Goal: Task Accomplishment & Management: Manage account settings

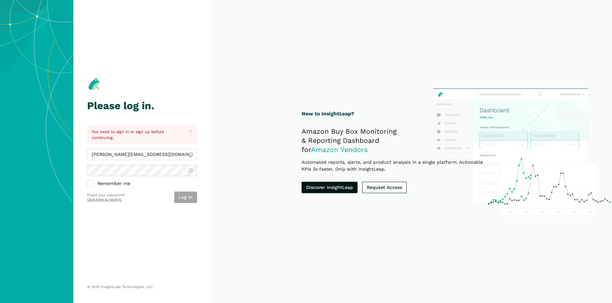
type input "[PERSON_NAME][EMAIL_ADDRESS][DOMAIN_NAME]"
click at [191, 197] on button "Log in" at bounding box center [185, 197] width 23 height 11
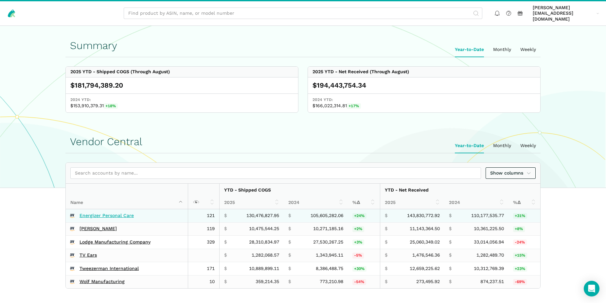
click at [118, 213] on link "Energizer Personal Care" at bounding box center [107, 216] width 54 height 6
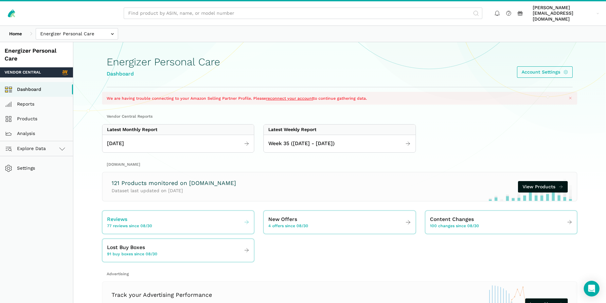
click at [118, 216] on span "Reviews" at bounding box center [117, 220] width 20 height 8
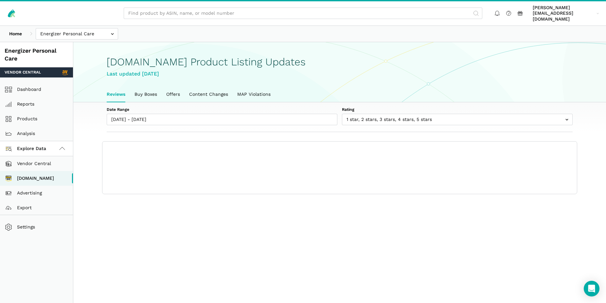
scroll to position [2, 0]
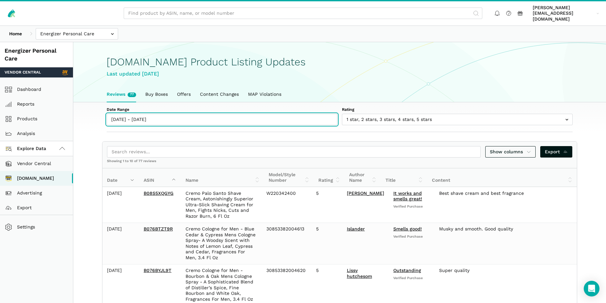
type input "[DATE]"
click at [137, 114] on input "[DATE] - [DATE]" at bounding box center [222, 119] width 231 height 11
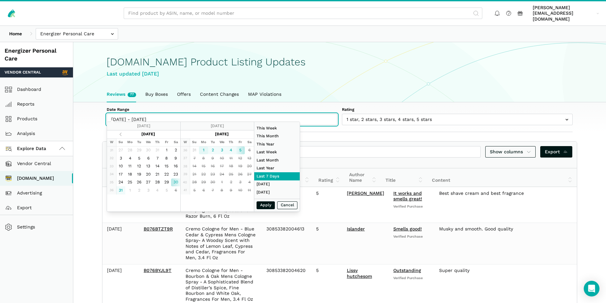
type input "[DATE]"
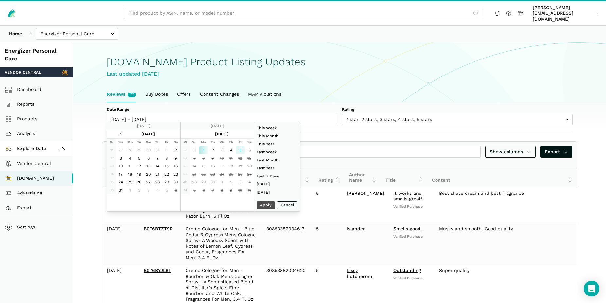
type input "[DATE]"
click at [265, 206] on button "Apply" at bounding box center [266, 206] width 18 height 8
type input "[DATE] - [DATE]"
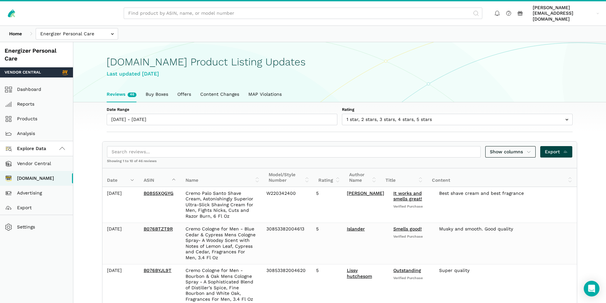
click at [552, 149] on span "Export" at bounding box center [556, 152] width 23 height 7
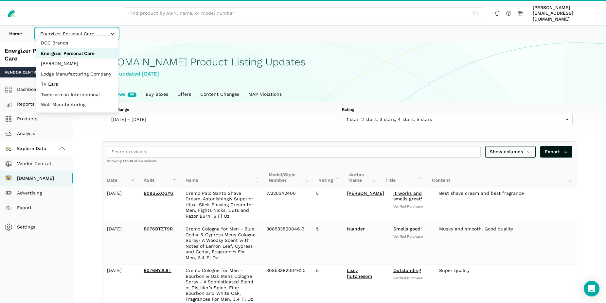
click at [65, 32] on input "text" at bounding box center [77, 33] width 82 height 11
select select "SviVbJKxdJS2VyznKXFCoeqm"
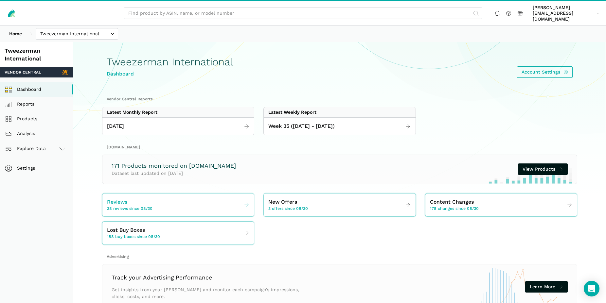
click at [138, 200] on div "Reviews 38 reviews since 08/30" at bounding box center [130, 205] width 46 height 14
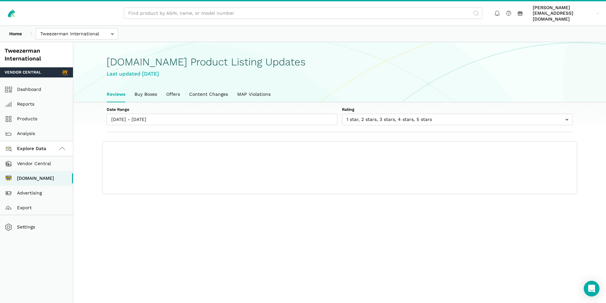
scroll to position [2, 0]
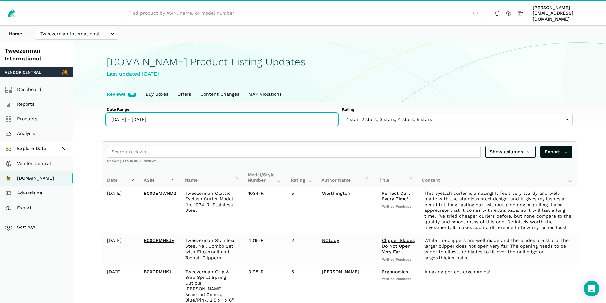
type input "[DATE]"
click at [180, 114] on input "[DATE] - [DATE]" at bounding box center [222, 119] width 231 height 11
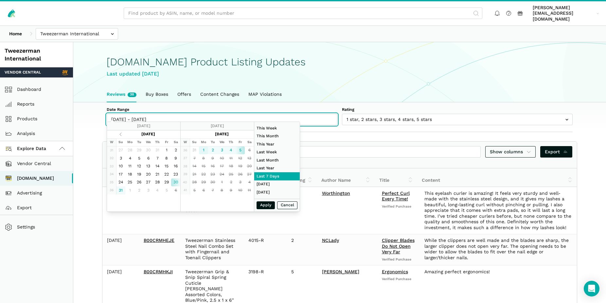
type input "[DATE]"
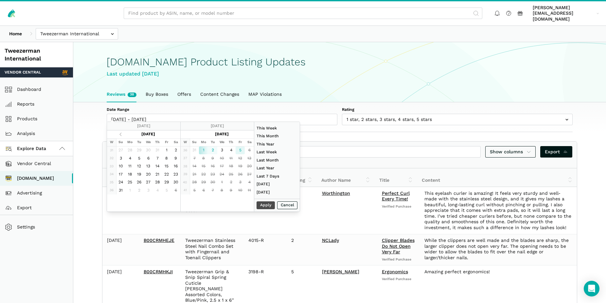
type input "[DATE]"
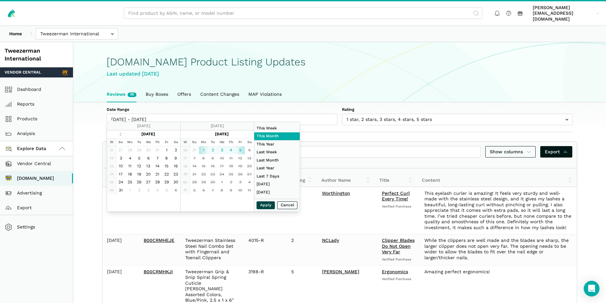
click at [266, 205] on button "Apply" at bounding box center [266, 206] width 18 height 8
type input "[DATE] - [DATE]"
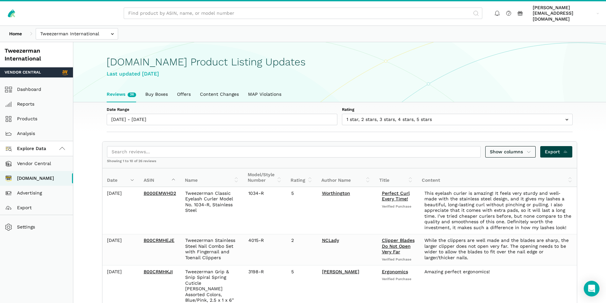
click at [565, 149] on icon at bounding box center [565, 152] width 5 height 7
